Goal: Task Accomplishment & Management: Manage account settings

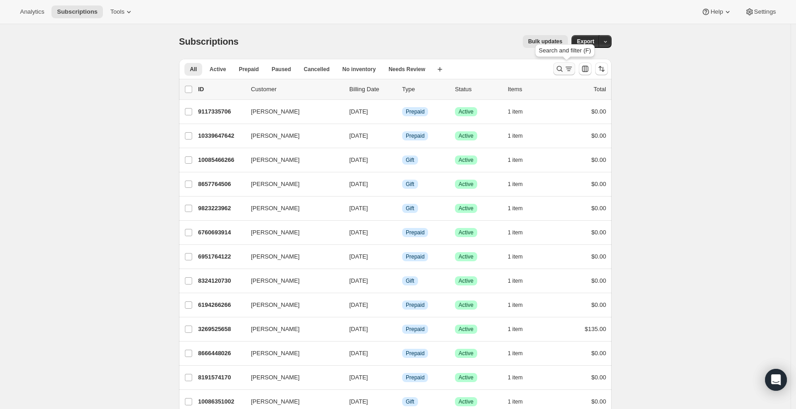
click at [561, 69] on icon "Search and filter results" at bounding box center [559, 68] width 9 height 9
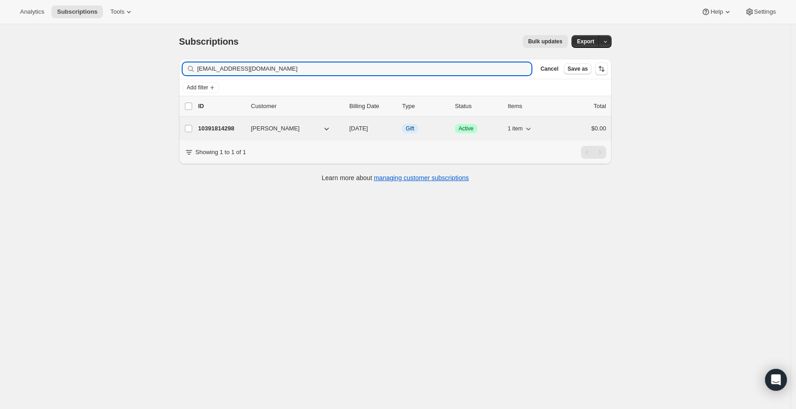
type input "[EMAIL_ADDRESS][DOMAIN_NAME]"
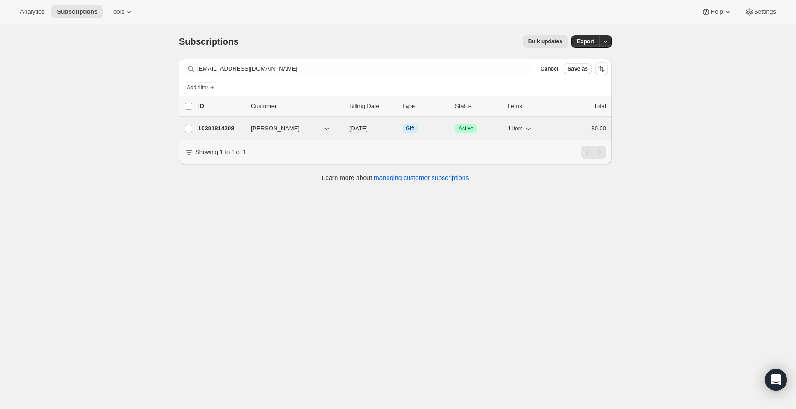
click at [231, 126] on p "10391814298" at bounding box center [221, 128] width 46 height 9
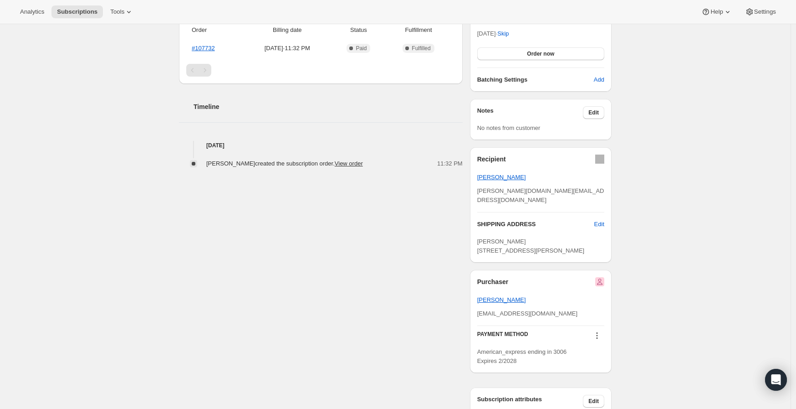
scroll to position [253, 0]
drag, startPoint x: 566, startPoint y: 187, endPoint x: 480, endPoint y: 193, distance: 86.8
click at [480, 193] on div "[PERSON_NAME][DOMAIN_NAME][EMAIL_ADDRESS][DOMAIN_NAME]" at bounding box center [540, 194] width 127 height 18
copy span "[PERSON_NAME][DOMAIN_NAME][EMAIL_ADDRESS][DOMAIN_NAME]"
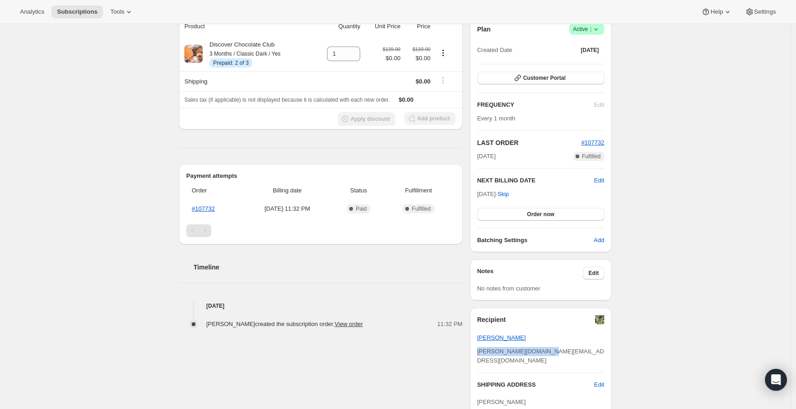
scroll to position [51, 0]
